Goal: Task Accomplishment & Management: Manage account settings

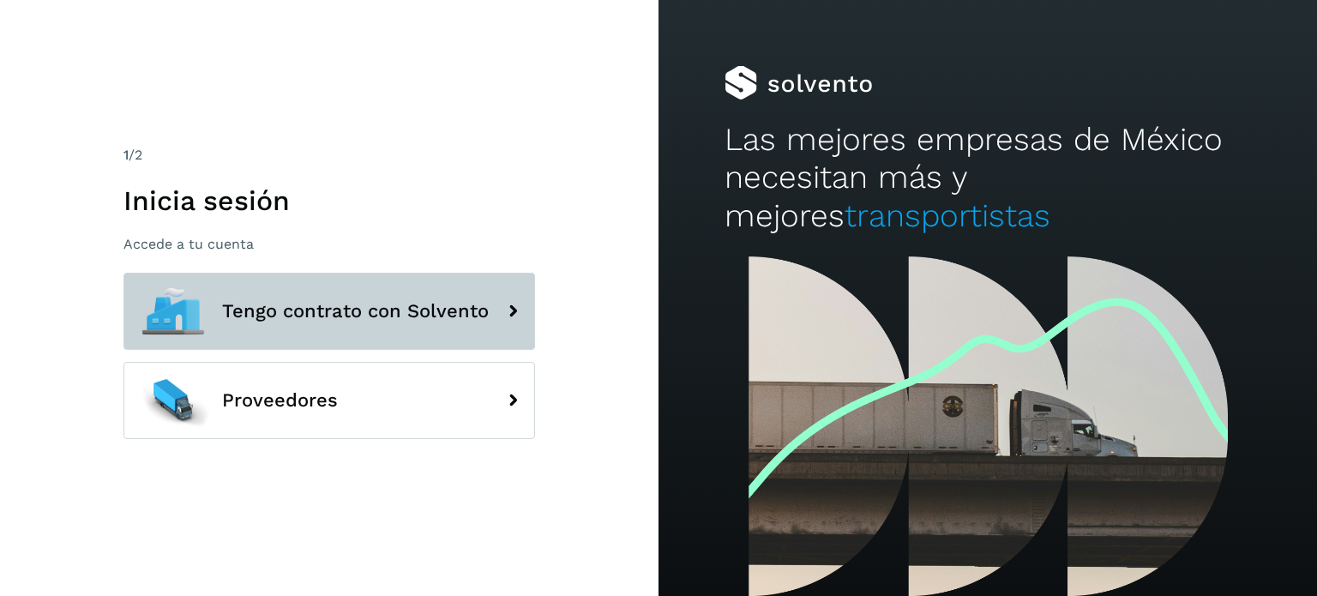
click at [466, 312] on span "Tengo contrato con Solvento" at bounding box center [355, 311] width 267 height 21
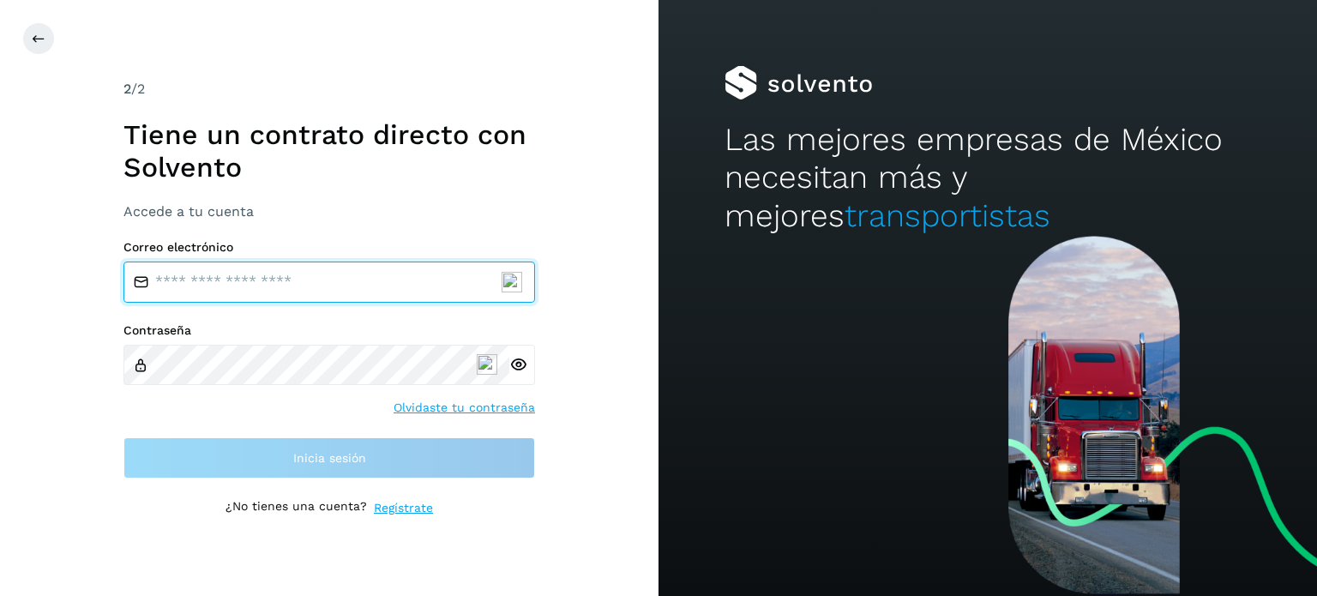
type input "**********"
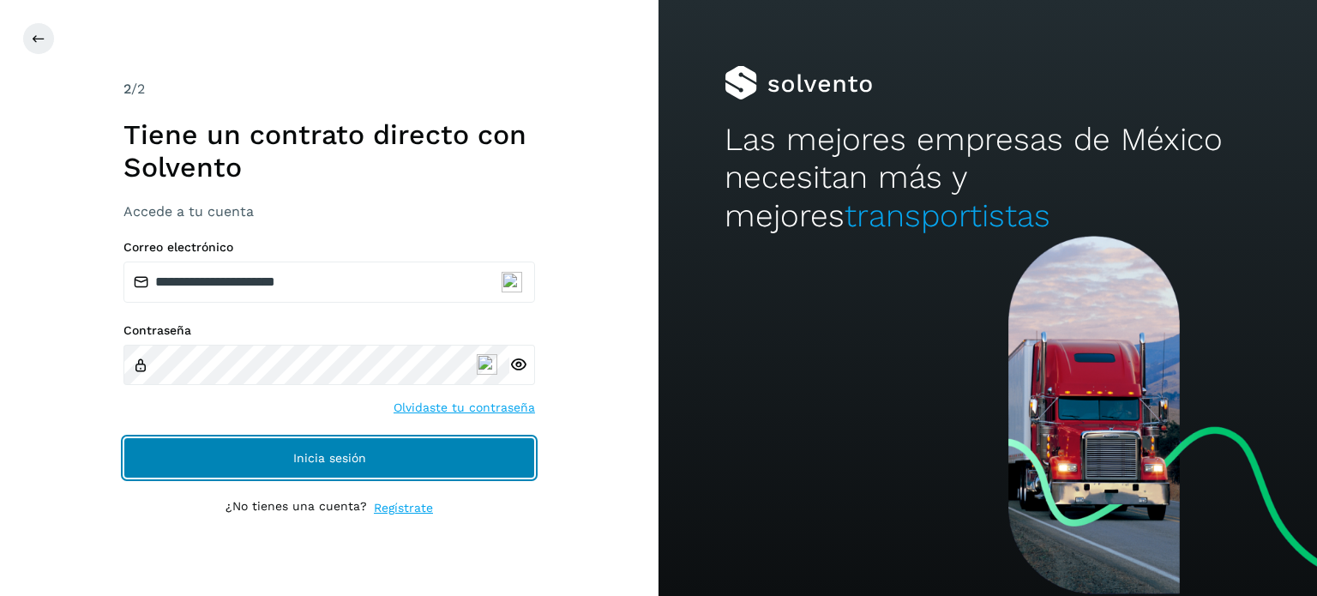
click at [329, 457] on span "Inicia sesión" at bounding box center [329, 458] width 73 height 12
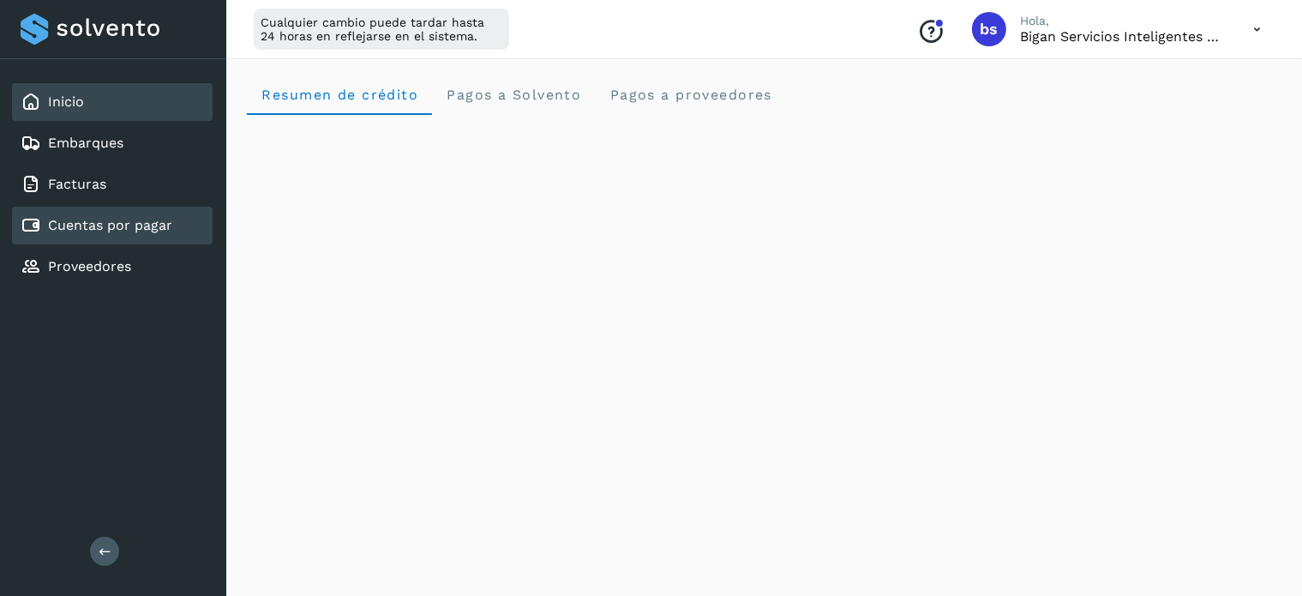
click at [110, 227] on link "Cuentas por pagar" at bounding box center [110, 225] width 124 height 16
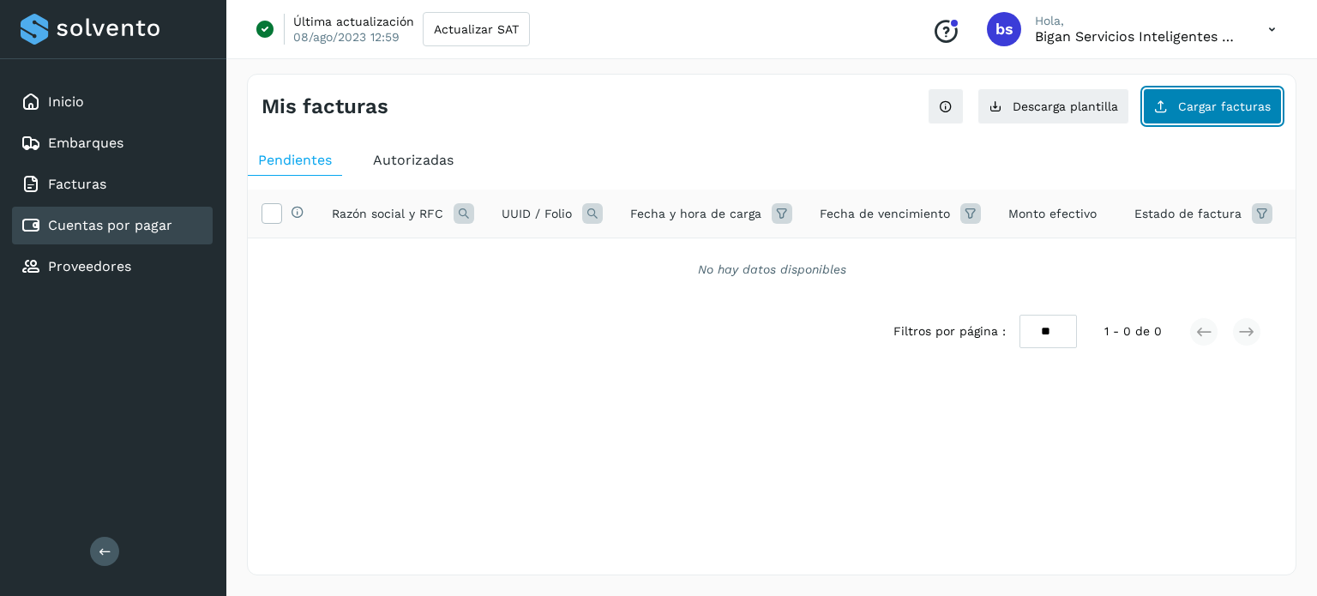
click at [1224, 112] on button "Cargar facturas" at bounding box center [1212, 106] width 139 height 36
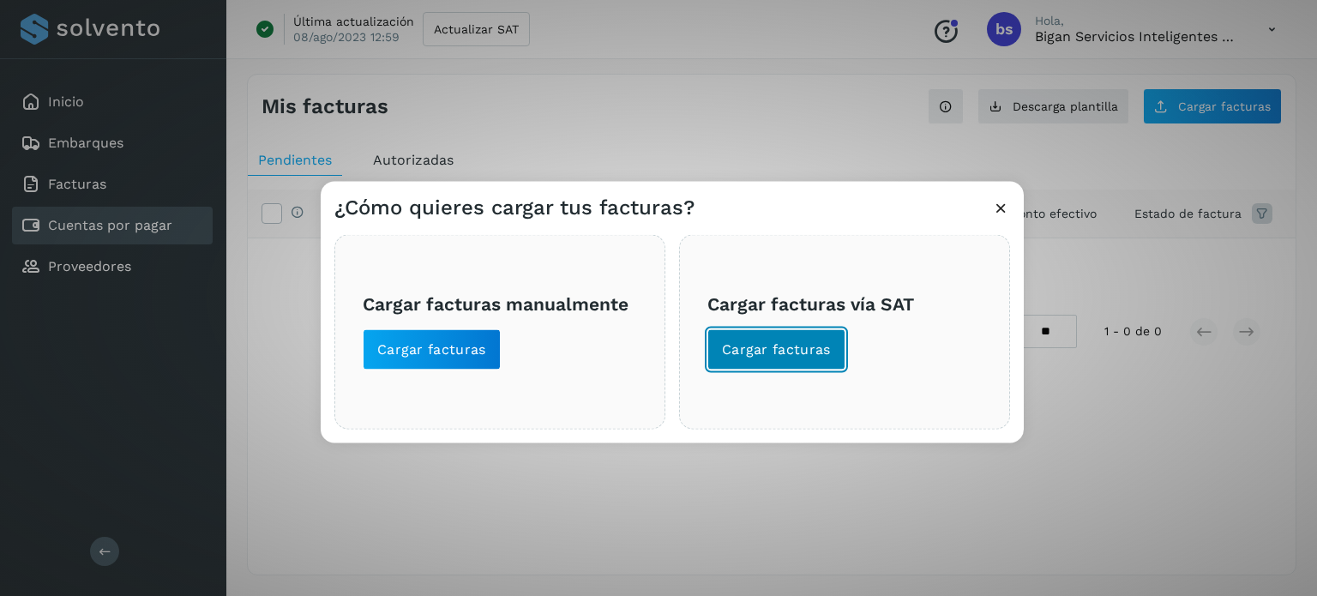
click at [763, 363] on button "Cargar facturas" at bounding box center [776, 348] width 138 height 41
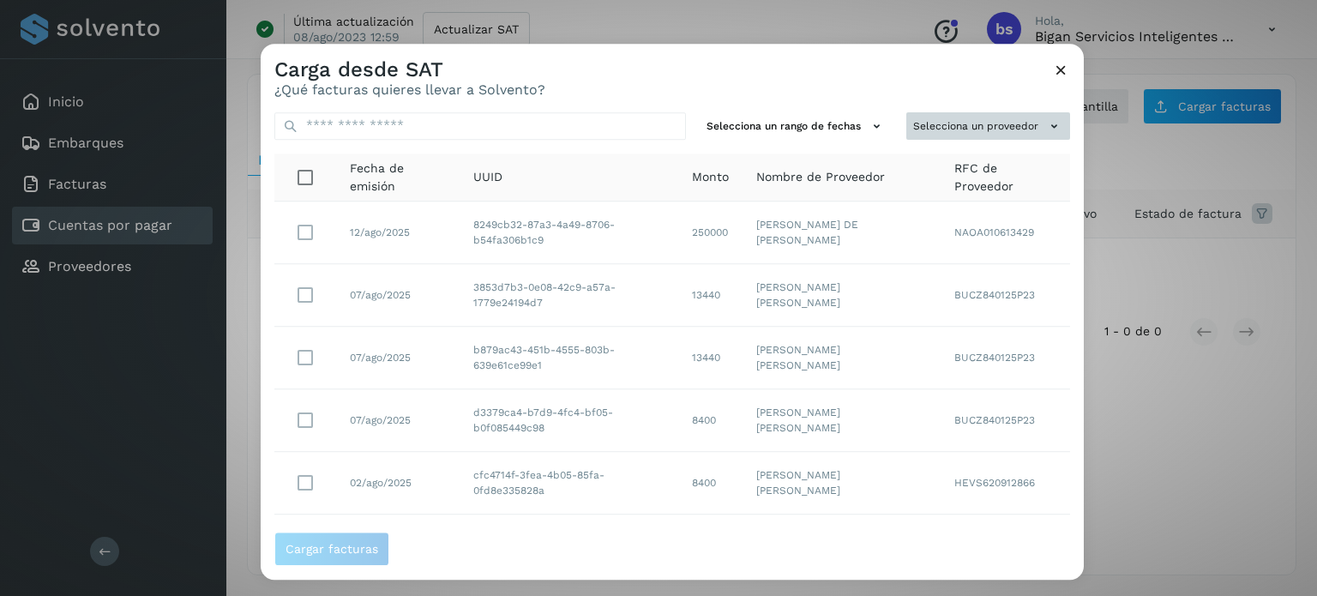
click at [945, 122] on button "Selecciona un proveedor" at bounding box center [988, 126] width 164 height 28
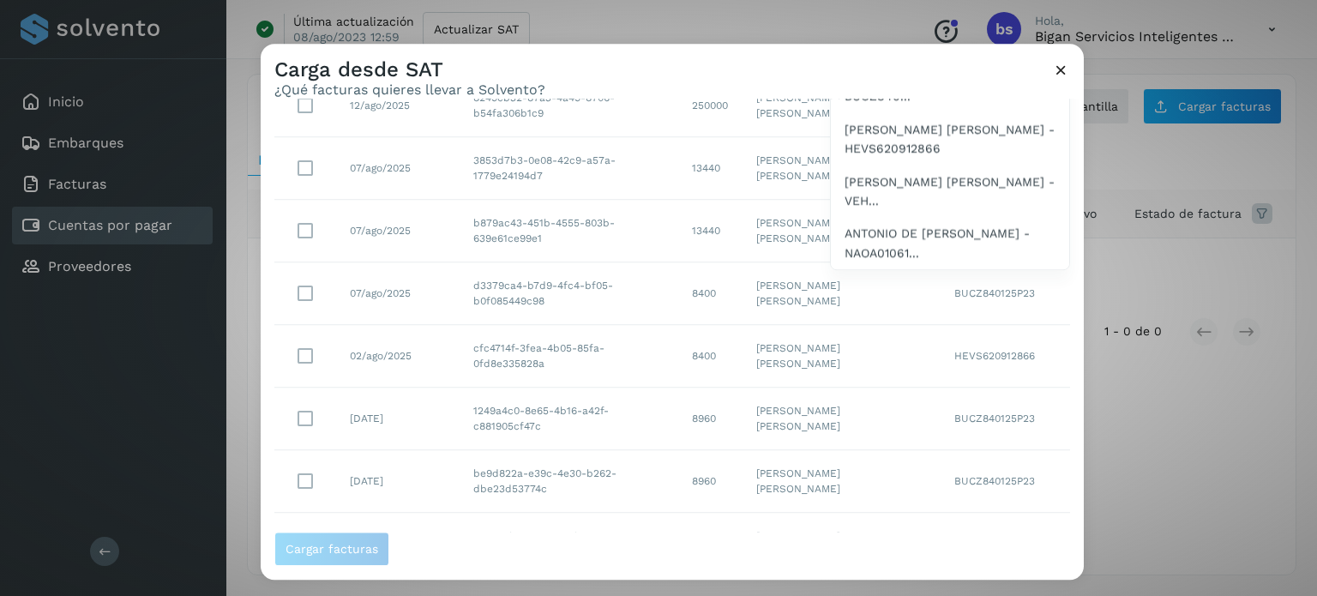
scroll to position [339, 0]
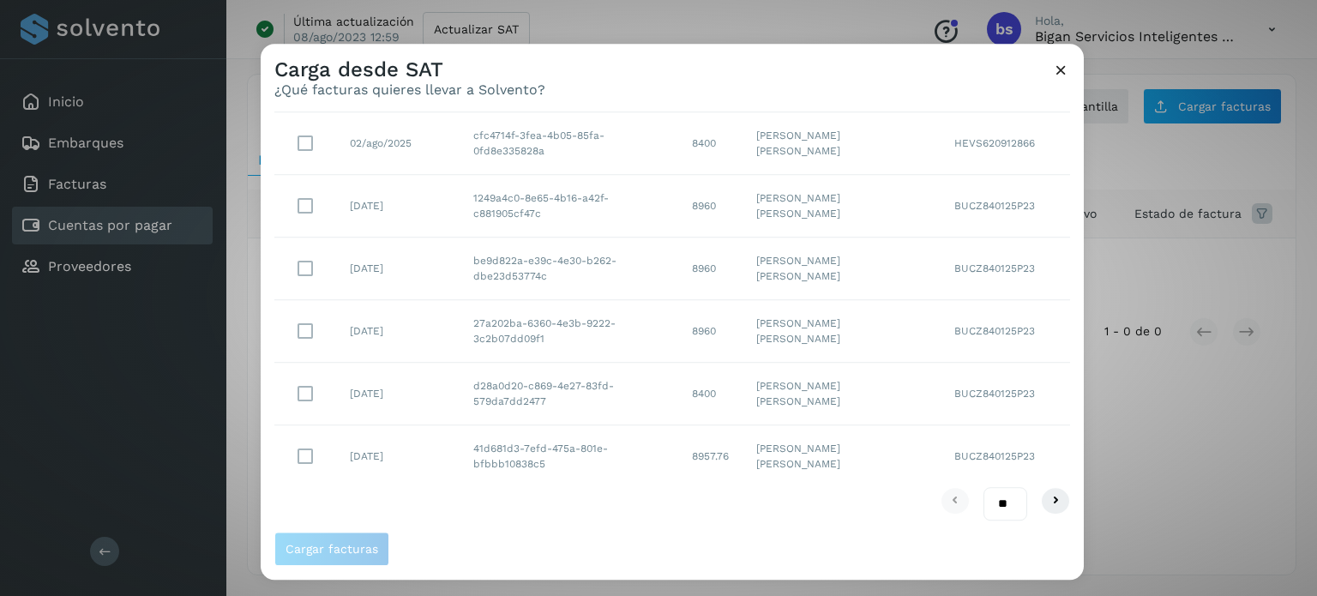
click at [1076, 139] on div at bounding box center [919, 342] width 1317 height 596
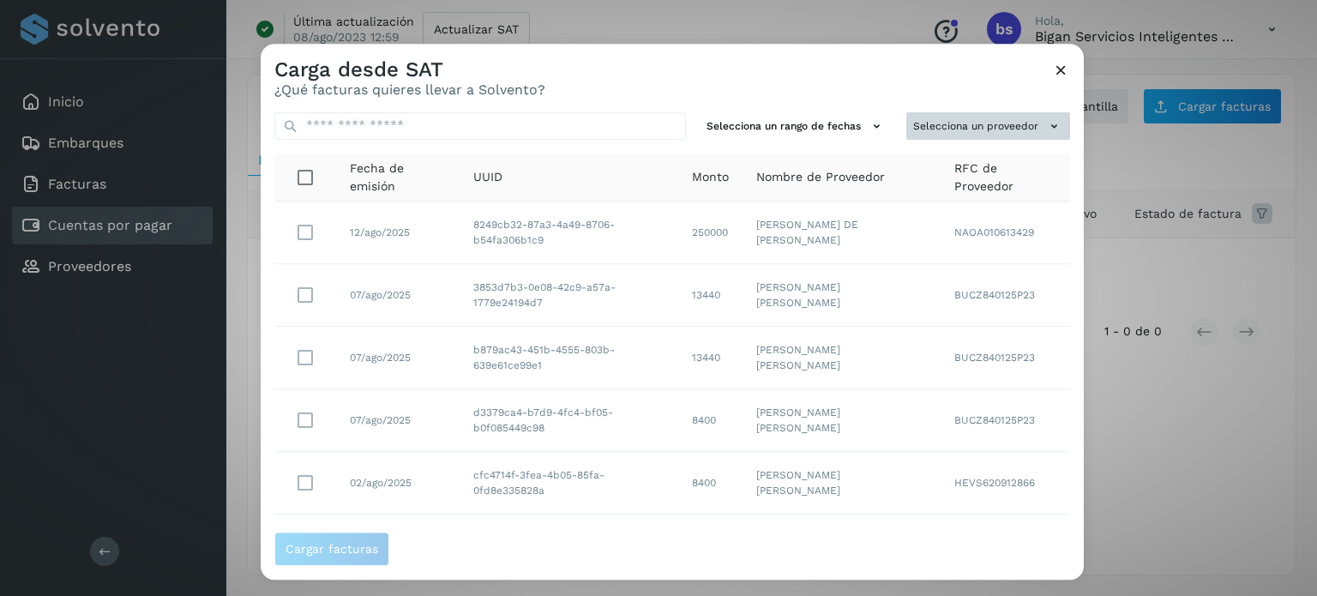
click at [1045, 123] on icon at bounding box center [1054, 126] width 18 height 18
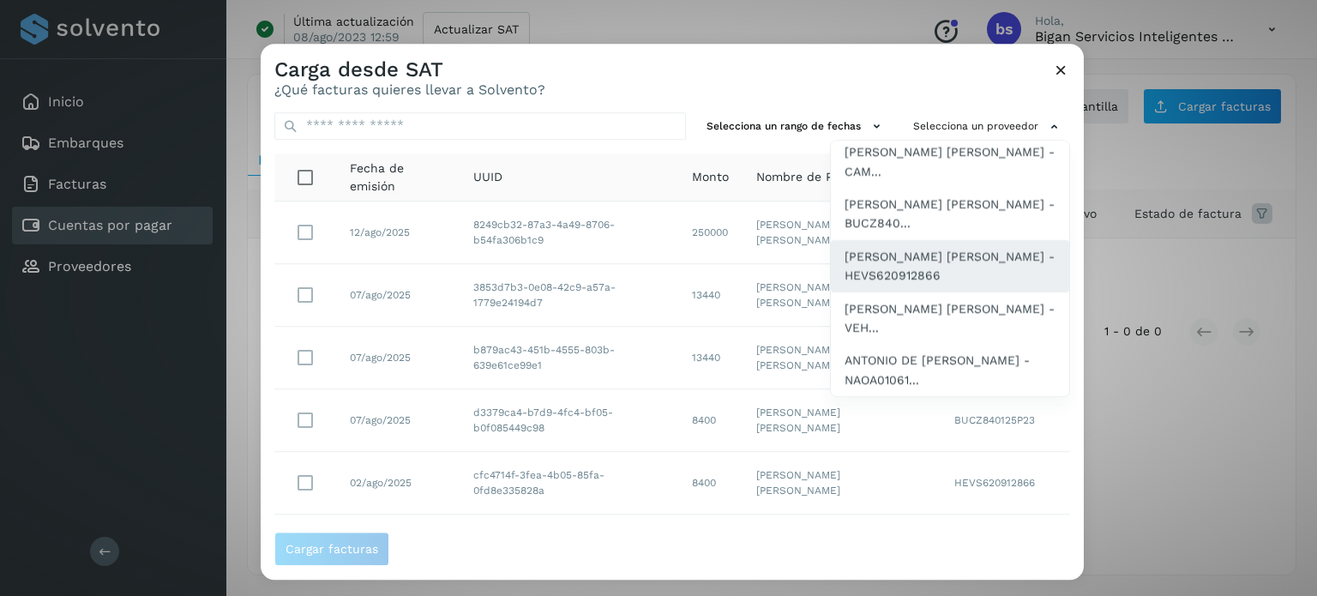
scroll to position [199, 0]
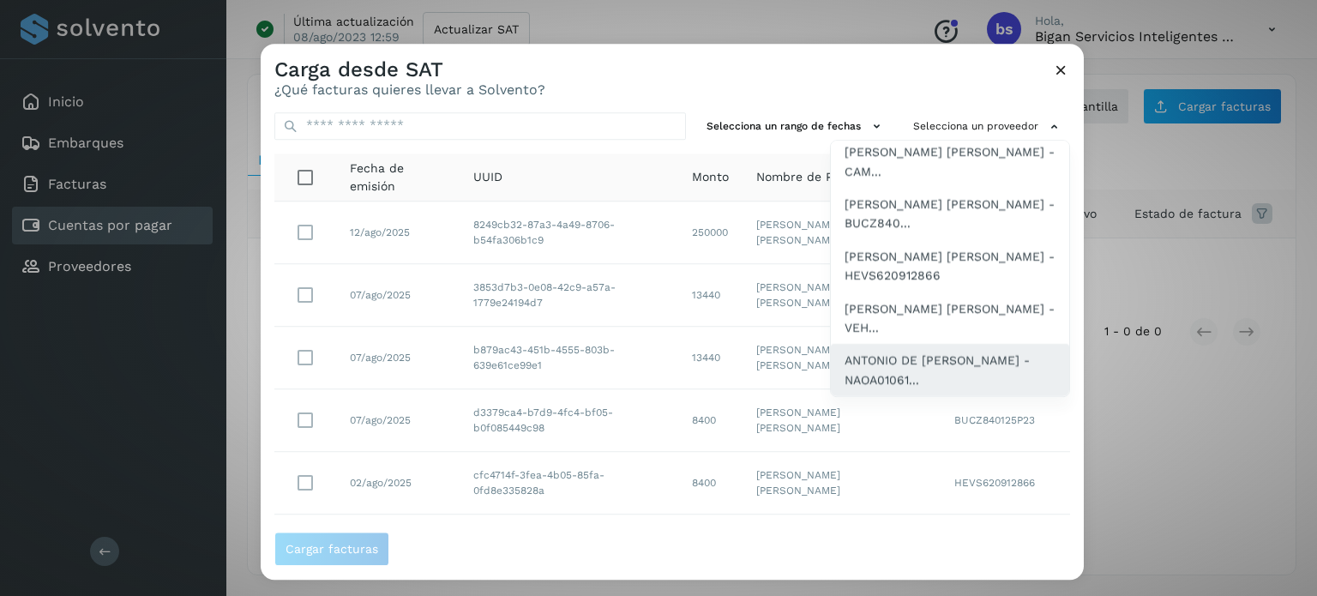
click at [905, 360] on span "ANTONIO DE [PERSON_NAME] - NAOA01061..." at bounding box center [949, 370] width 211 height 39
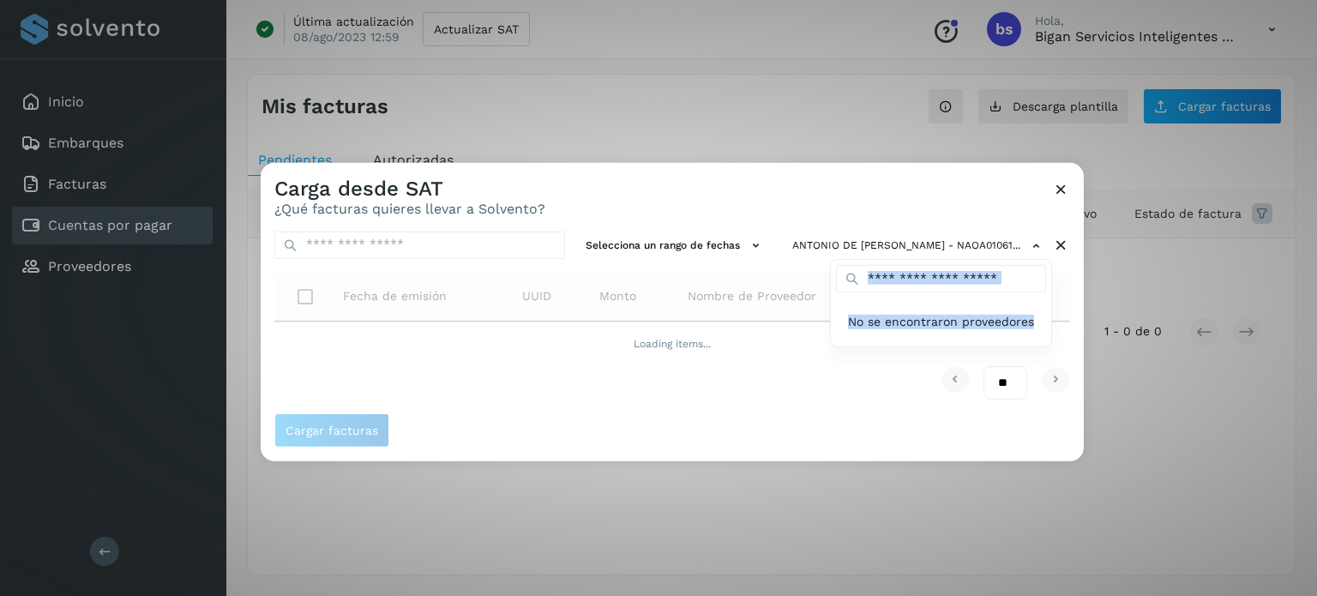
scroll to position [0, 0]
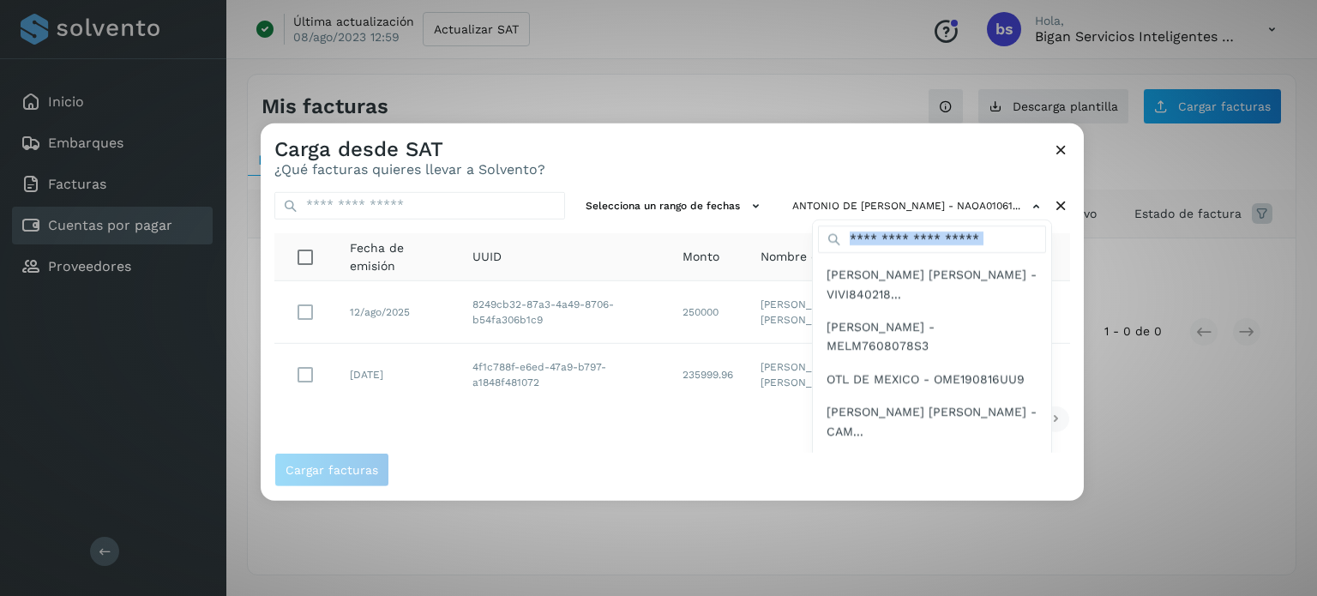
click at [651, 451] on div at bounding box center [919, 421] width 1317 height 596
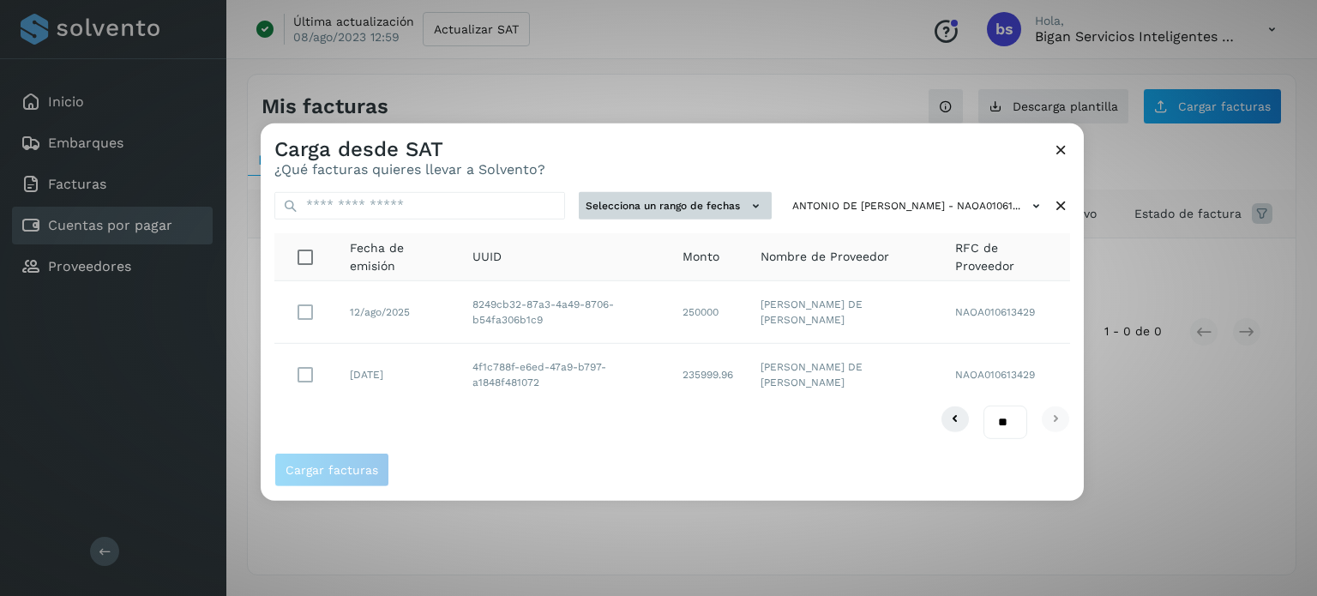
click at [699, 201] on button "Selecciona un rango de fechas" at bounding box center [675, 205] width 193 height 28
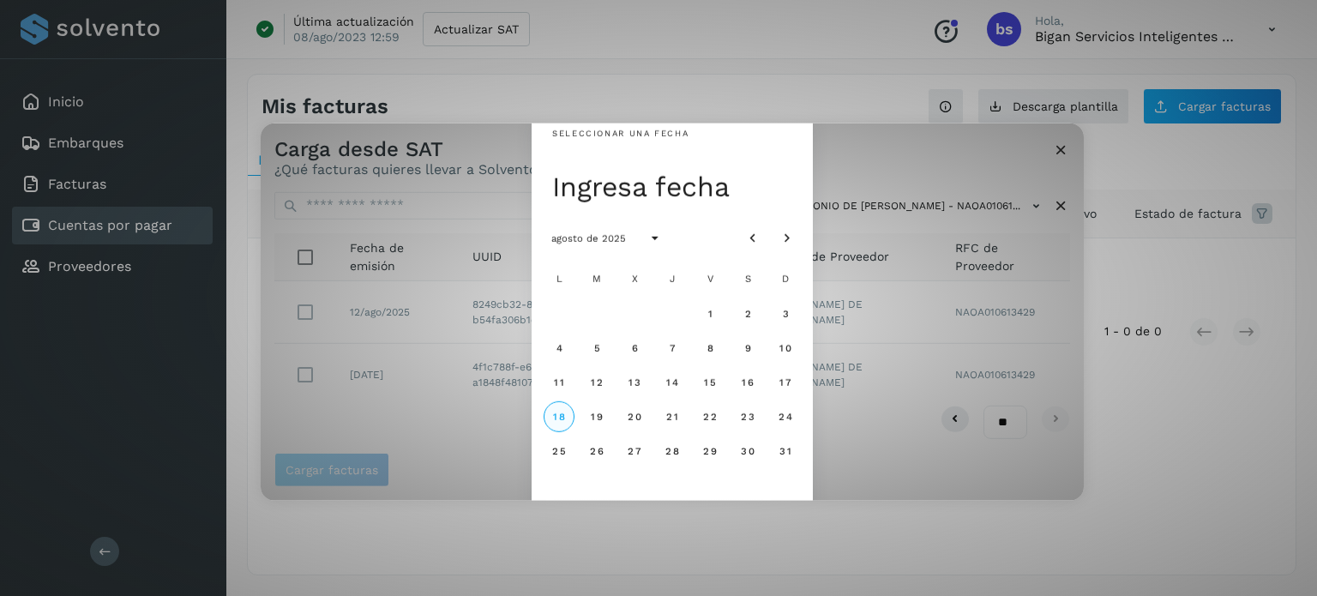
click at [552, 413] on span "18" at bounding box center [558, 417] width 13 height 12
click at [487, 421] on div "Seleccionar una fecha lun, 18 ago agosto de 2025 L M X J V S D 1 2 3 4 5 6 7 8 …" at bounding box center [672, 311] width 823 height 377
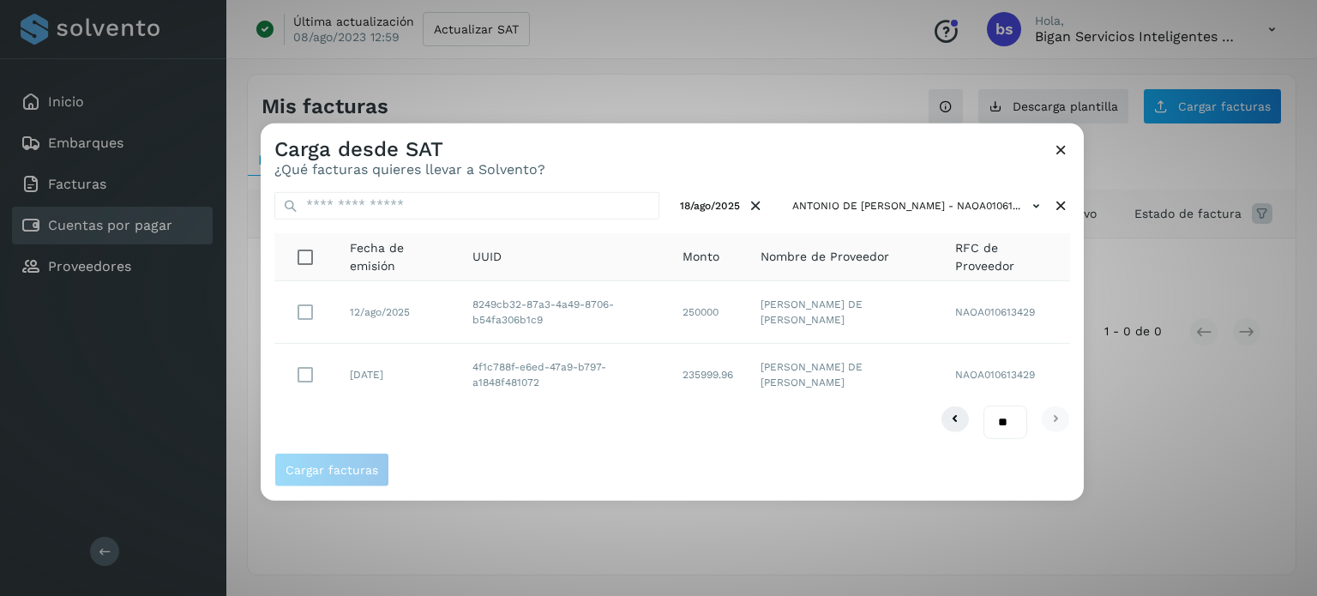
click at [594, 465] on span "Cargar facturas" at bounding box center [671, 470] width 795 height 34
click at [1059, 141] on icon at bounding box center [1061, 149] width 18 height 18
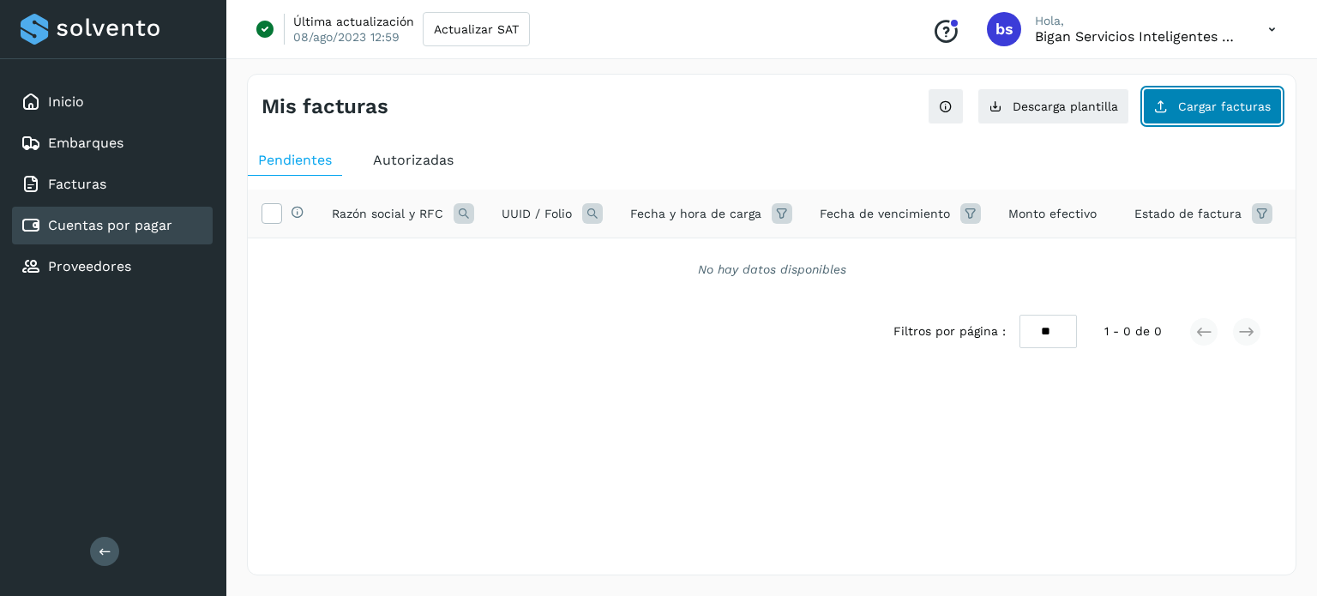
click at [1187, 109] on span "Cargar facturas" at bounding box center [1224, 106] width 93 height 12
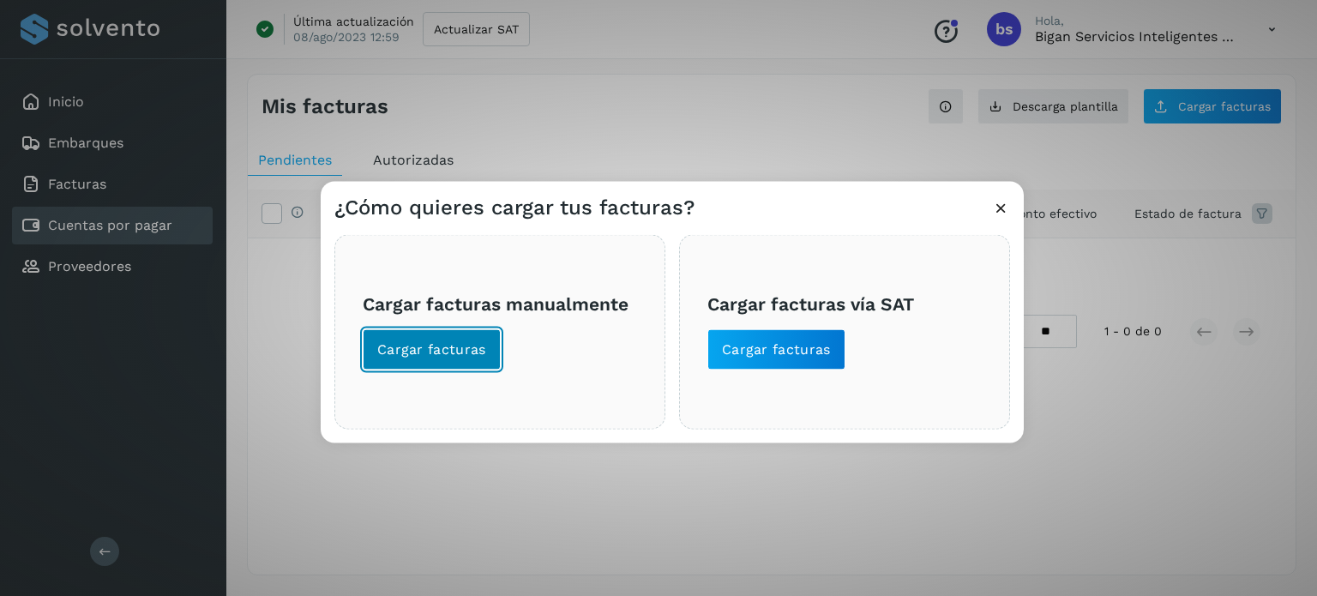
click at [421, 356] on span "Cargar facturas" at bounding box center [431, 348] width 109 height 19
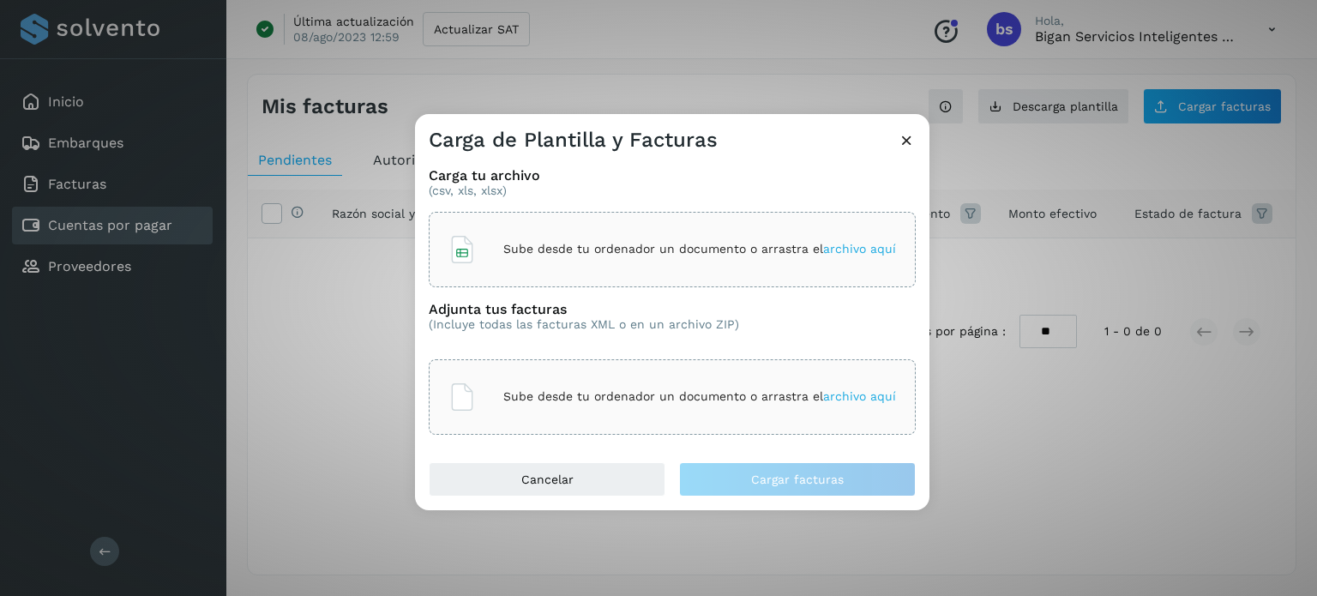
click at [590, 238] on div "Sube desde tu ordenador un documento o arrastra el archivo aquí" at bounding box center [671, 249] width 447 height 46
click at [557, 404] on div "Sube desde tu ordenador un documento o arrastra el archivo aquí" at bounding box center [671, 397] width 447 height 46
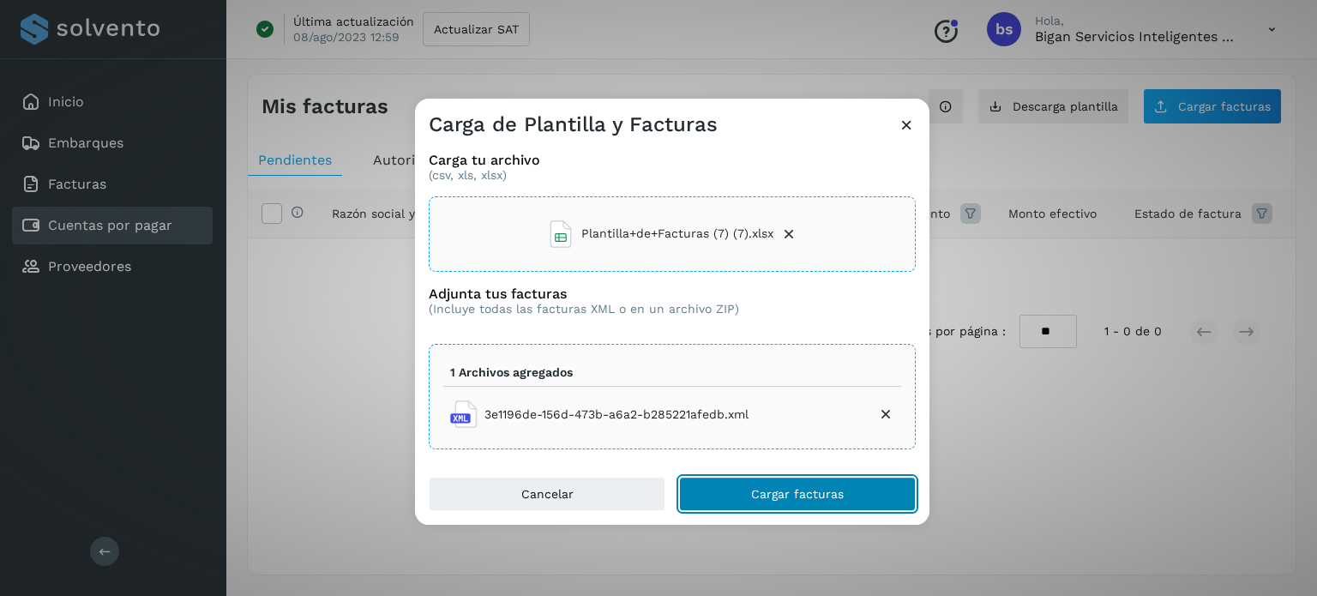
click at [783, 495] on span "Cargar facturas" at bounding box center [797, 494] width 93 height 12
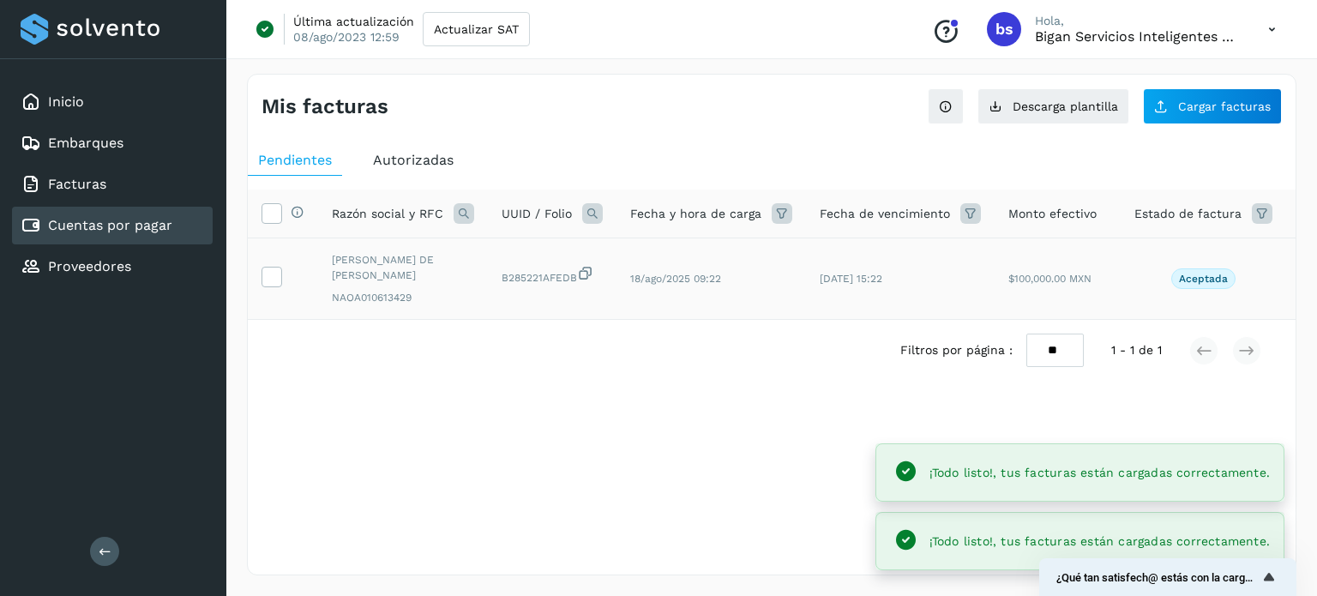
click at [271, 260] on td at bounding box center [283, 278] width 70 height 81
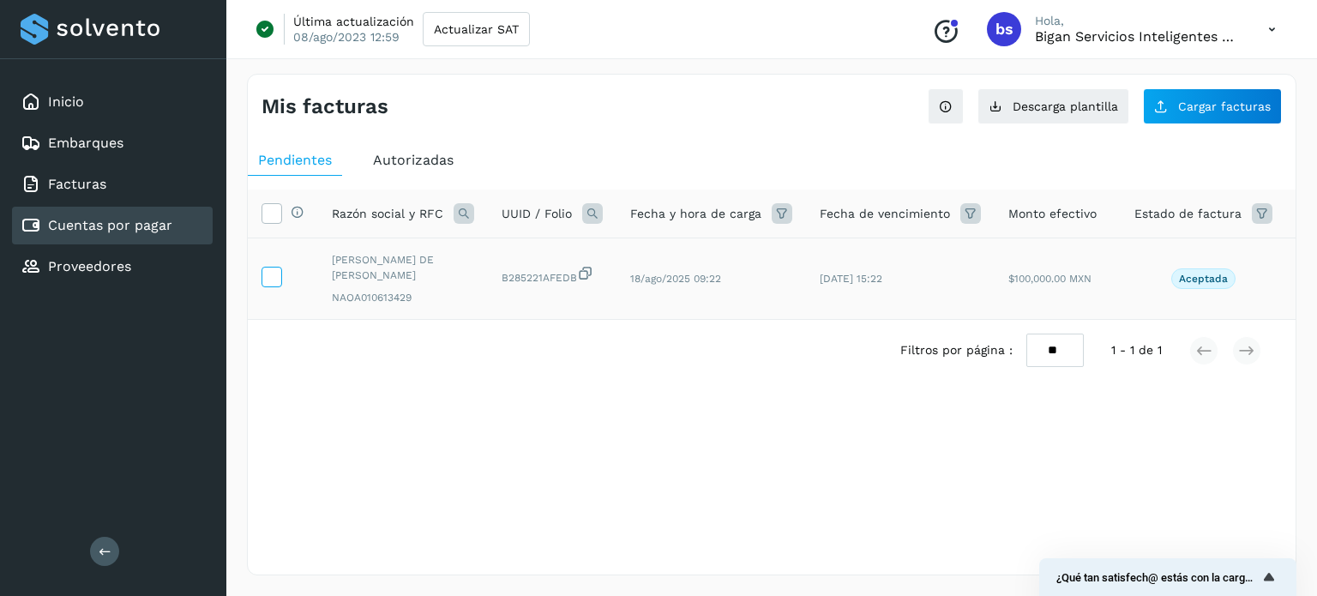
click at [264, 273] on icon at bounding box center [271, 276] width 18 height 18
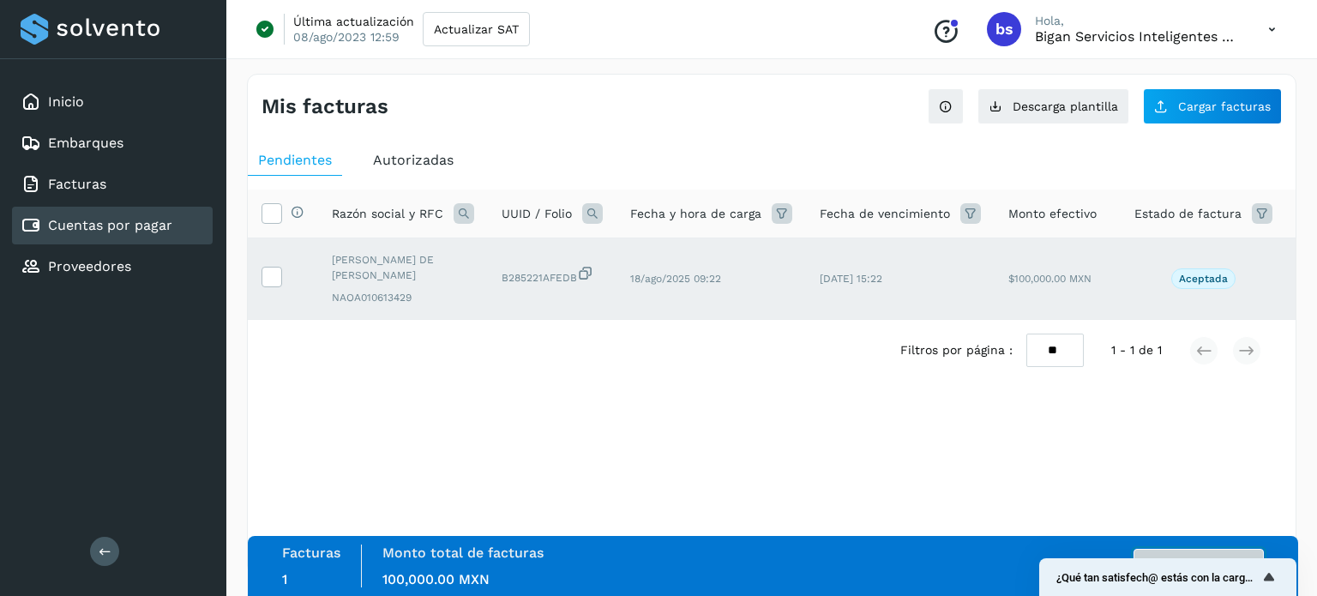
click at [1241, 552] on button "Autorizar facturas" at bounding box center [1198, 566] width 130 height 34
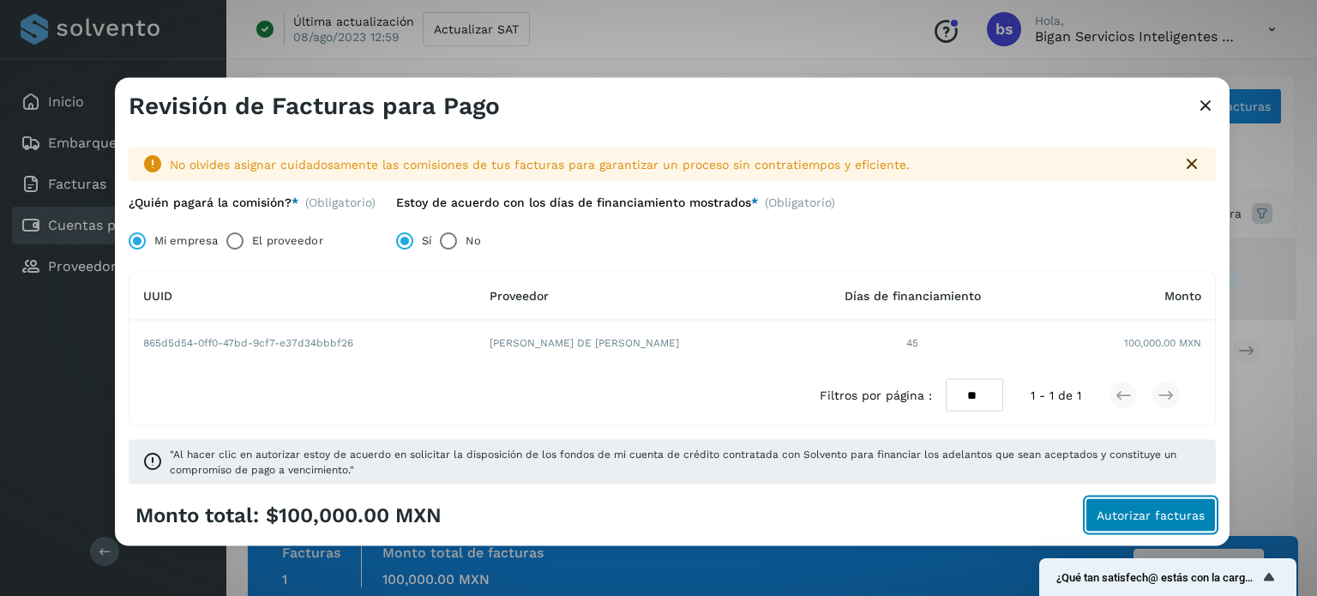
click at [1153, 510] on span "Autorizar facturas" at bounding box center [1150, 515] width 108 height 12
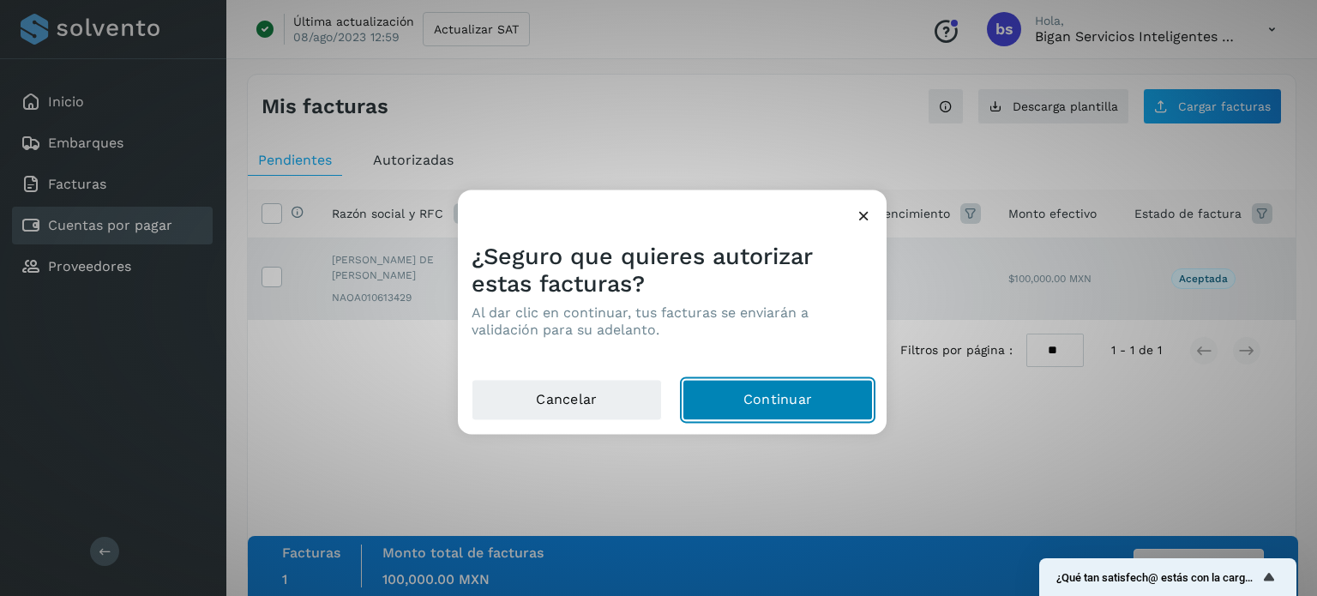
click at [807, 392] on button "Continuar" at bounding box center [777, 399] width 190 height 41
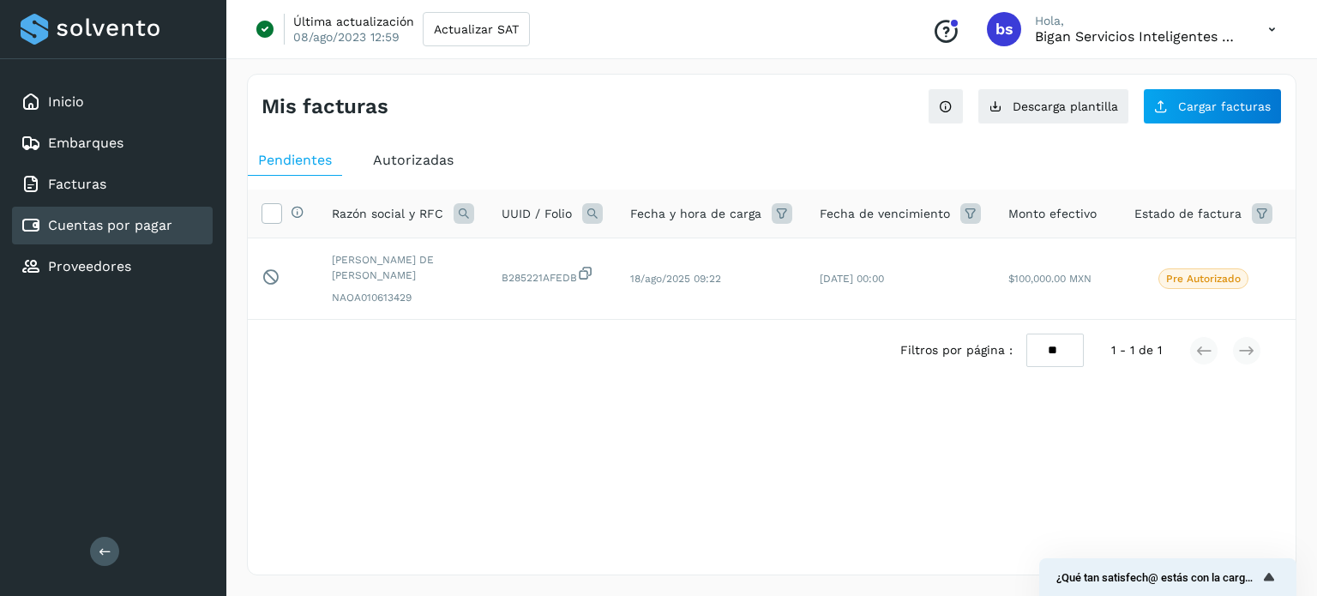
click at [626, 465] on div "Mis facturas Ver instrucciones para cargar Facturas Descarga plantilla Cargar f…" at bounding box center [771, 324] width 1049 height 501
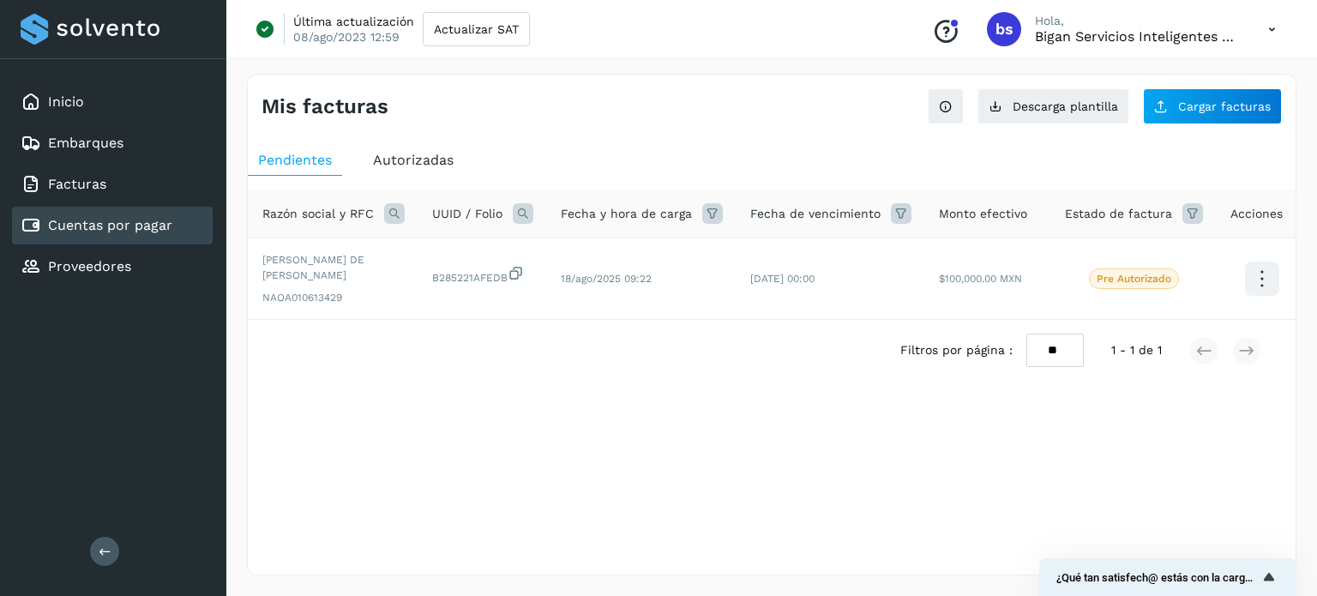
scroll to position [0, 71]
click at [581, 425] on div "Selecciona una fecha" at bounding box center [771, 423] width 1047 height 28
click at [536, 501] on div "Mis facturas Ver instrucciones para cargar Facturas Descarga plantilla Cargar f…" at bounding box center [771, 324] width 1049 height 501
click at [540, 483] on div "Mis facturas Ver instrucciones para cargar Facturas Descarga plantilla Cargar f…" at bounding box center [771, 324] width 1049 height 501
